Goal: Task Accomplishment & Management: Use online tool/utility

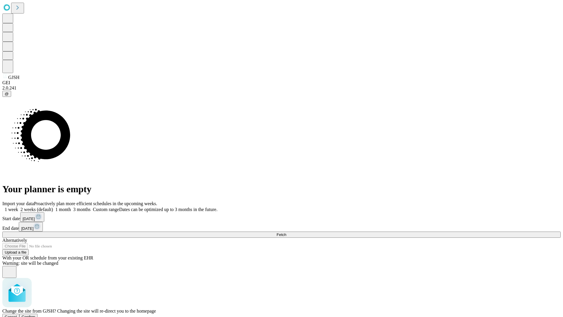
click at [36, 315] on span "Confirm" at bounding box center [29, 317] width 14 height 4
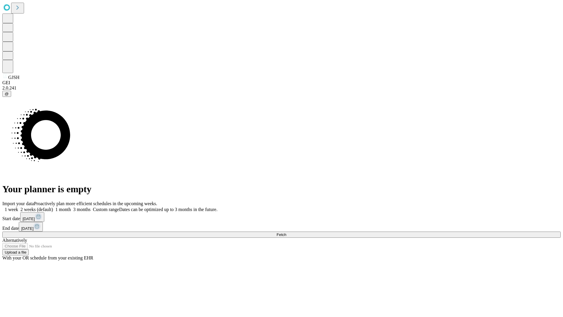
click at [18, 207] on label "1 week" at bounding box center [10, 209] width 16 height 5
click at [286, 232] on span "Fetch" at bounding box center [282, 234] width 10 height 4
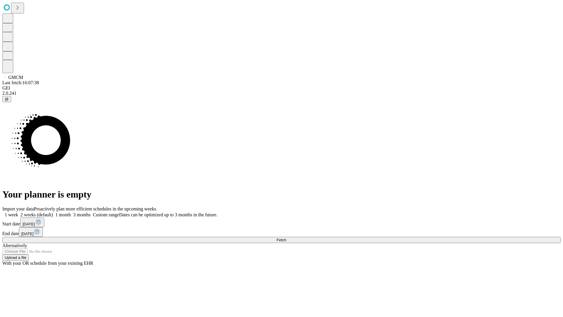
click at [18, 212] on label "1 week" at bounding box center [10, 214] width 16 height 5
click at [286, 238] on span "Fetch" at bounding box center [282, 240] width 10 height 4
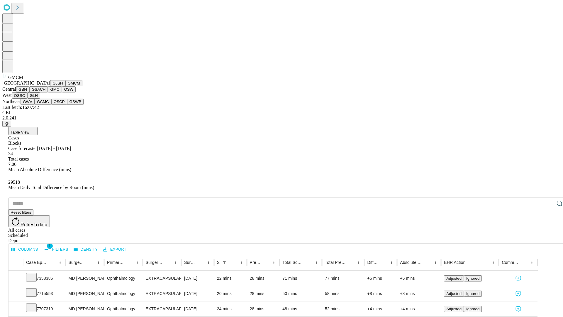
click at [29, 92] on button "GBH" at bounding box center [22, 89] width 13 height 6
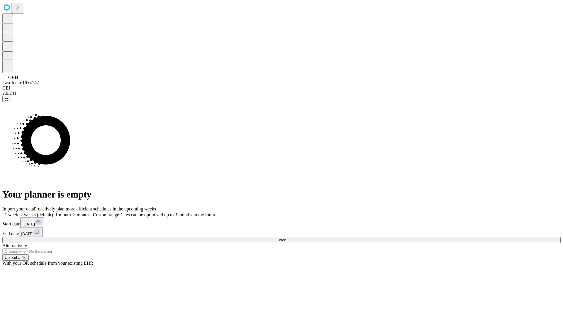
click at [18, 212] on label "1 week" at bounding box center [10, 214] width 16 height 5
click at [286, 238] on span "Fetch" at bounding box center [282, 240] width 10 height 4
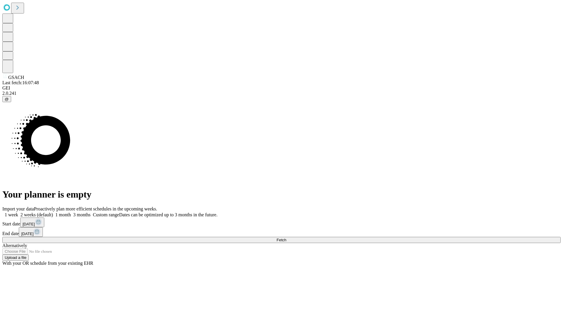
click at [18, 212] on label "1 week" at bounding box center [10, 214] width 16 height 5
click at [286, 238] on span "Fetch" at bounding box center [282, 240] width 10 height 4
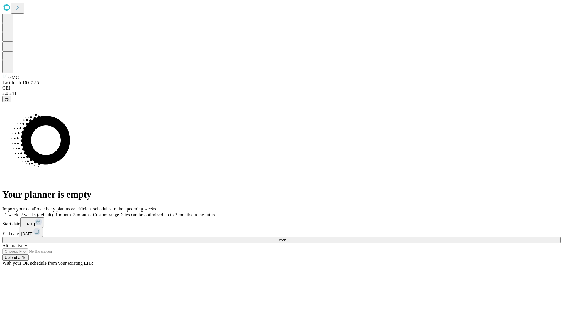
click at [18, 212] on label "1 week" at bounding box center [10, 214] width 16 height 5
click at [286, 238] on span "Fetch" at bounding box center [282, 240] width 10 height 4
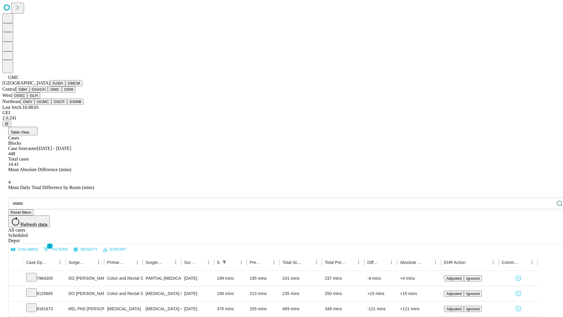
click at [62, 92] on button "OSW" at bounding box center [69, 89] width 14 height 6
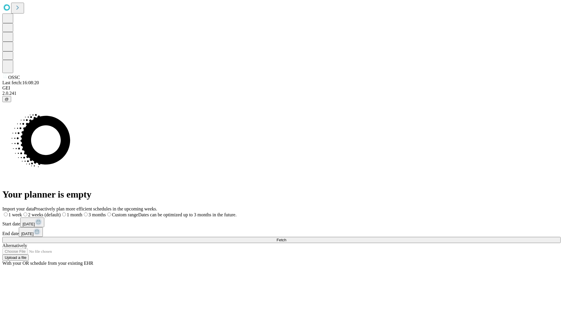
click at [22, 212] on label "1 week" at bounding box center [12, 214] width 20 height 5
click at [286, 238] on span "Fetch" at bounding box center [282, 240] width 10 height 4
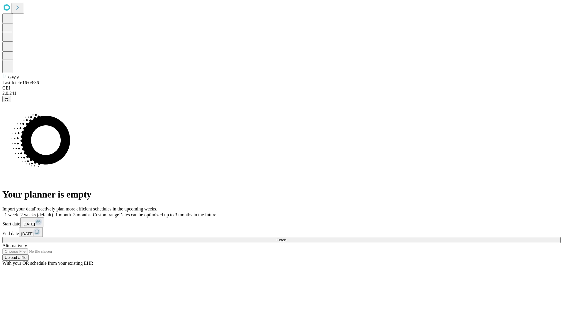
click at [18, 212] on label "1 week" at bounding box center [10, 214] width 16 height 5
click at [286, 238] on span "Fetch" at bounding box center [282, 240] width 10 height 4
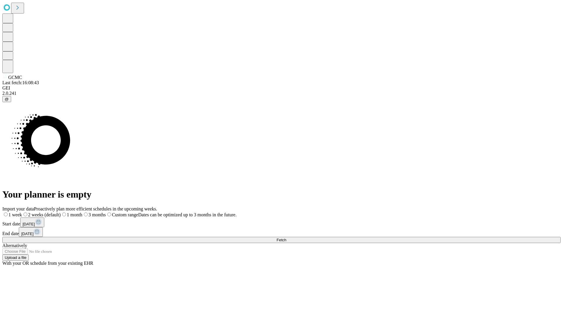
click at [22, 212] on label "1 week" at bounding box center [12, 214] width 20 height 5
click at [286, 238] on span "Fetch" at bounding box center [282, 240] width 10 height 4
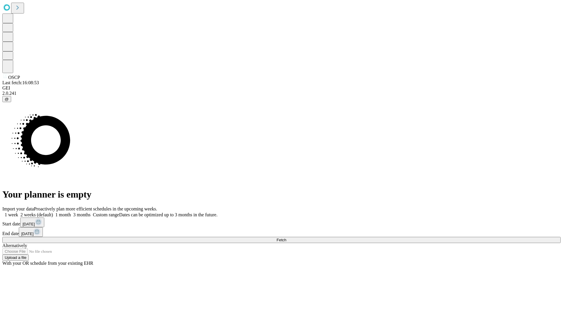
click at [18, 212] on label "1 week" at bounding box center [10, 214] width 16 height 5
click at [286, 238] on span "Fetch" at bounding box center [282, 240] width 10 height 4
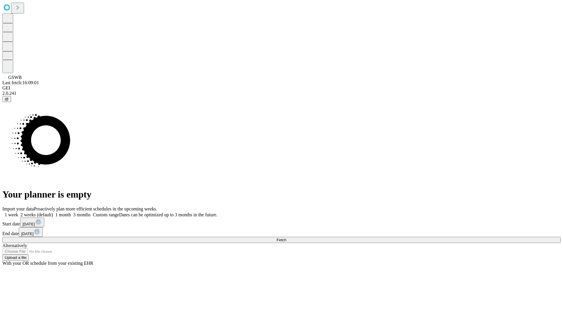
click at [18, 212] on label "1 week" at bounding box center [10, 214] width 16 height 5
click at [286, 238] on span "Fetch" at bounding box center [282, 240] width 10 height 4
